Goal: Information Seeking & Learning: Check status

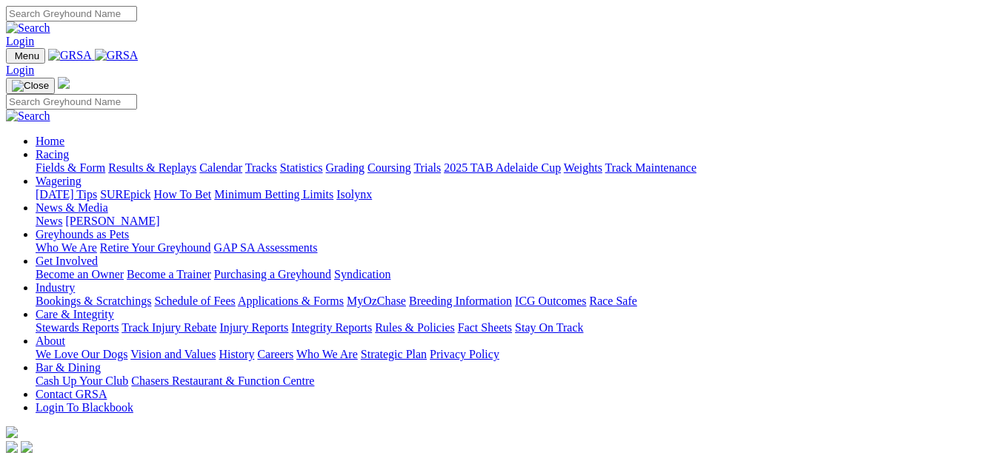
click at [162, 161] on link "Results & Replays" at bounding box center [152, 167] width 88 height 13
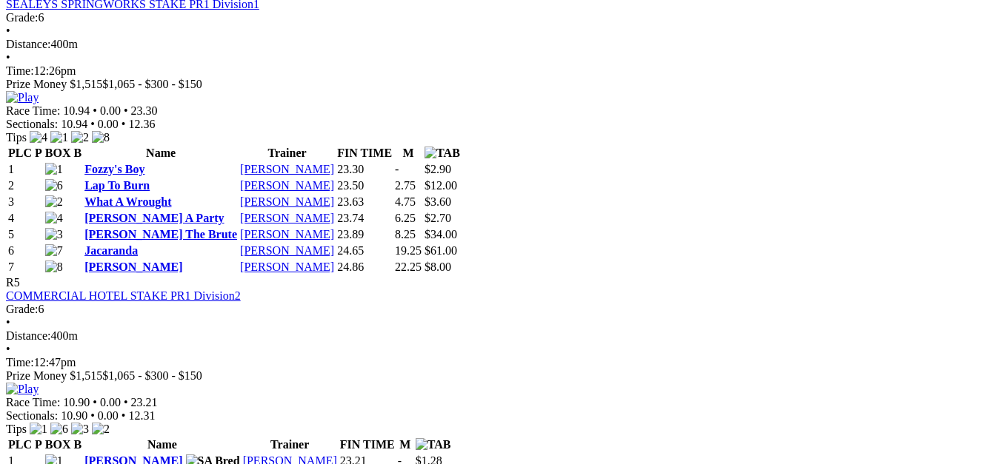
scroll to position [1593, 0]
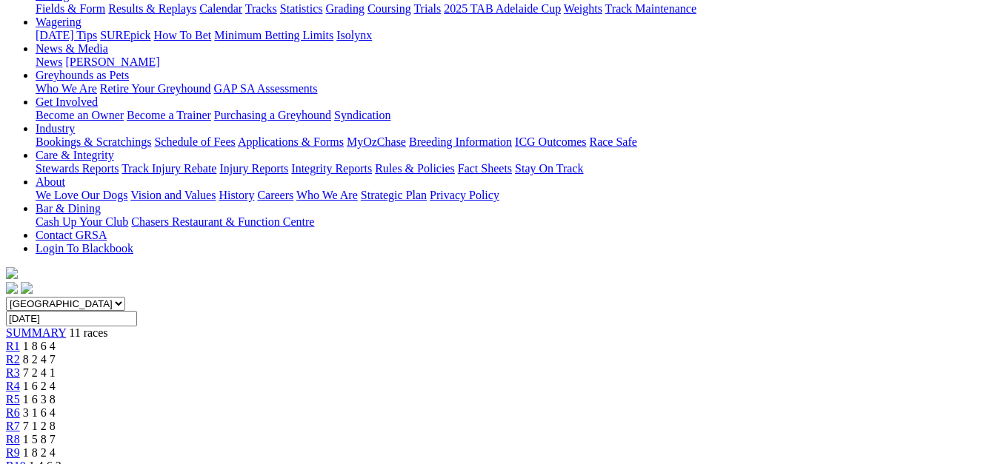
scroll to position [185, 0]
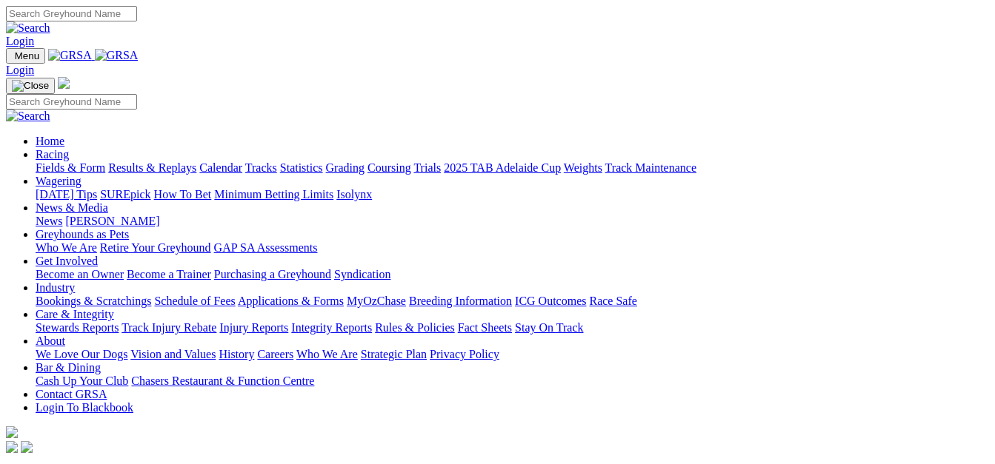
click at [164, 161] on link "Results & Replays" at bounding box center [152, 167] width 88 height 13
